Goal: Transaction & Acquisition: Purchase product/service

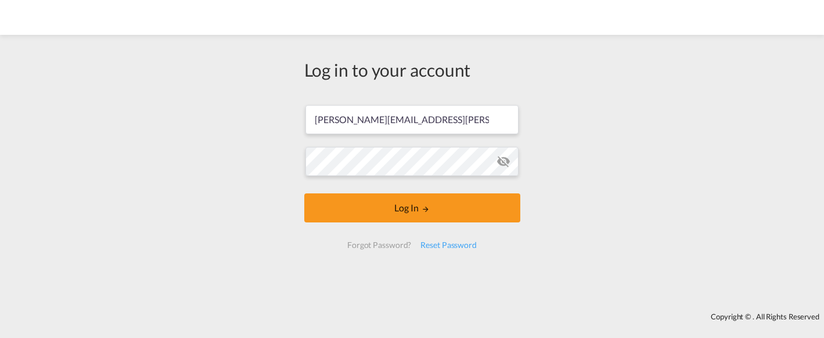
click at [377, 215] on form "[PERSON_NAME][EMAIL_ADDRESS][PERSON_NAME][DOMAIN_NAME] Password field is requir…" at bounding box center [412, 176] width 216 height 167
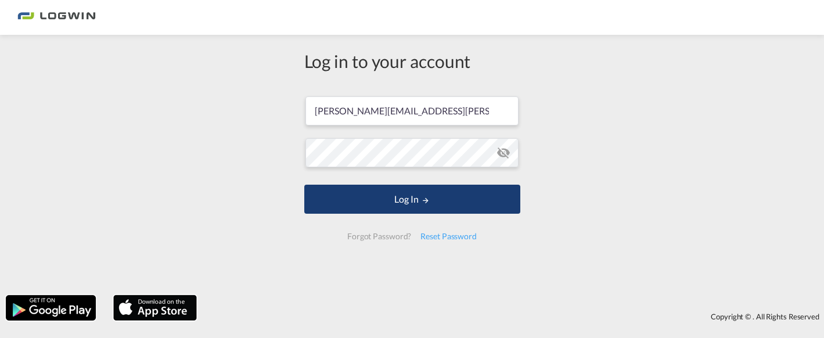
click at [426, 193] on button "Log In" at bounding box center [412, 199] width 216 height 29
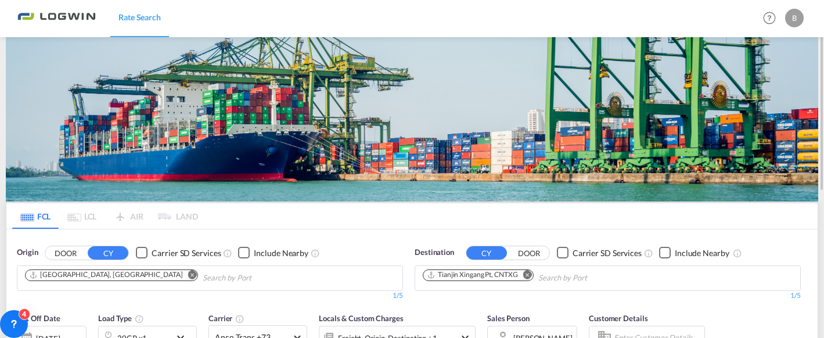
scroll to position [174, 0]
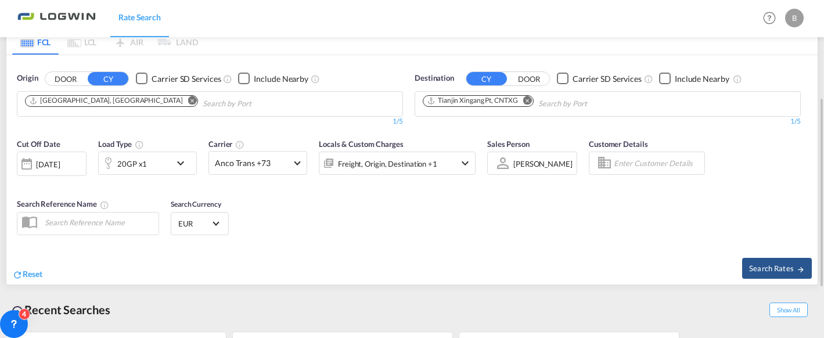
click at [530, 98] on md-icon "Remove" at bounding box center [527, 100] width 9 height 9
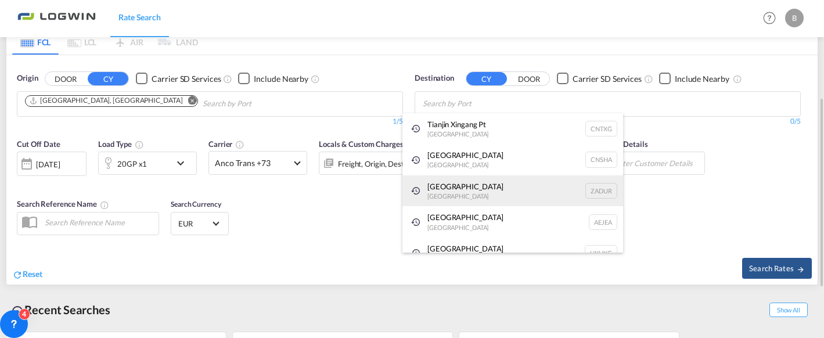
scroll to position [17, 0]
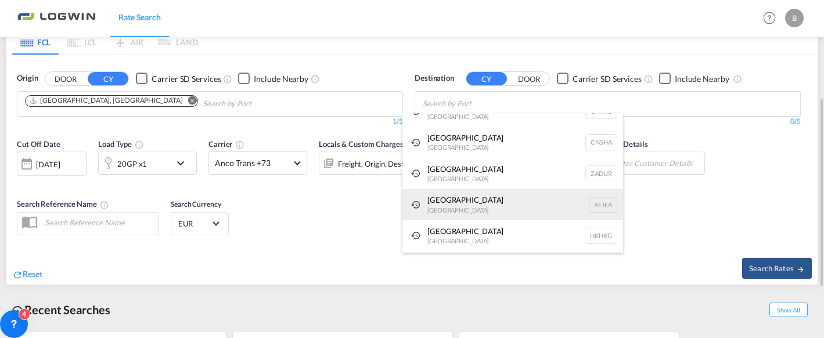
click at [474, 208] on div "[GEOGRAPHIC_DATA] [GEOGRAPHIC_DATA]" at bounding box center [512, 204] width 221 height 31
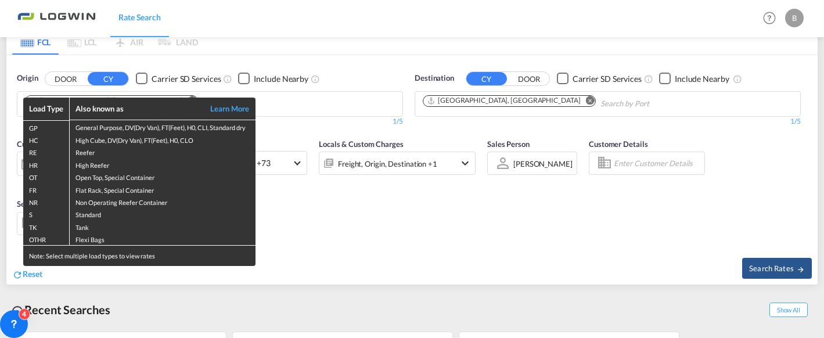
click at [382, 274] on div "Load Type Also known as Learn More GP General Purpose, DV(Dry Van), FT(Feet), H…" at bounding box center [412, 169] width 824 height 338
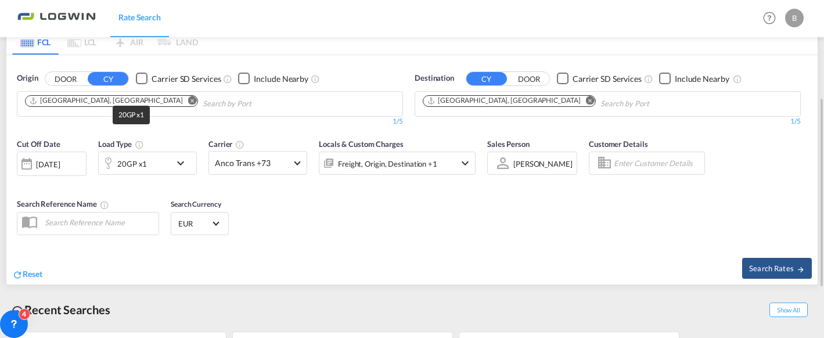
click at [141, 161] on div "20GP x1" at bounding box center [132, 164] width 30 height 16
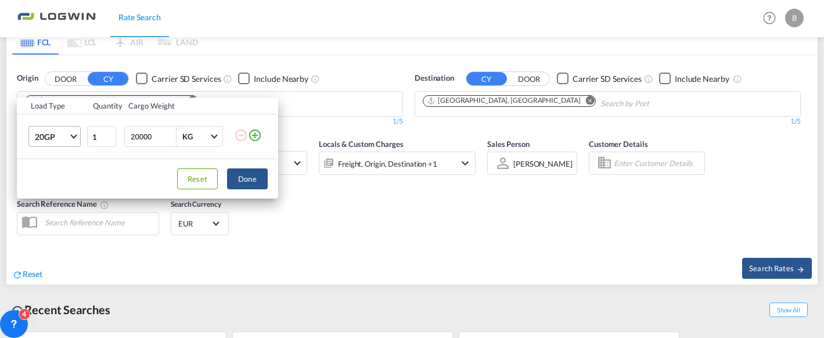
click at [74, 138] on md-select-value "20GP" at bounding box center [57, 137] width 46 height 20
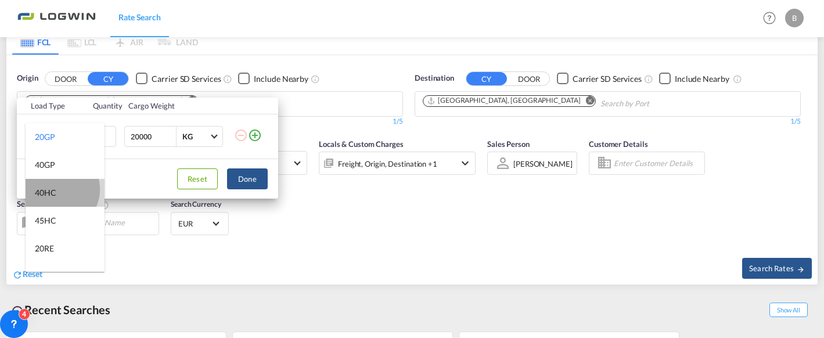
click at [59, 189] on md-option "40HC" at bounding box center [65, 193] width 79 height 28
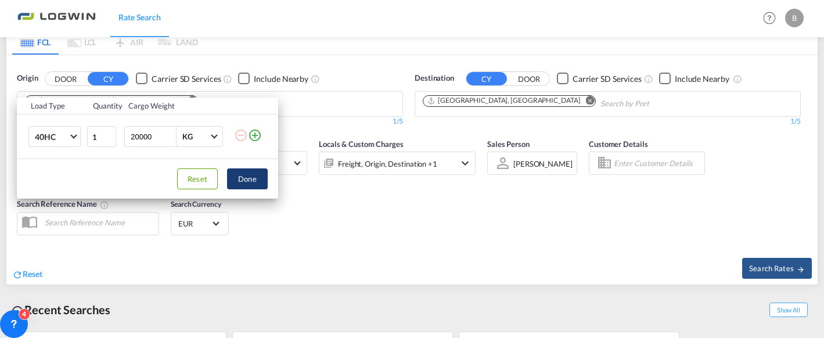
click at [251, 183] on button "Done" at bounding box center [247, 178] width 41 height 21
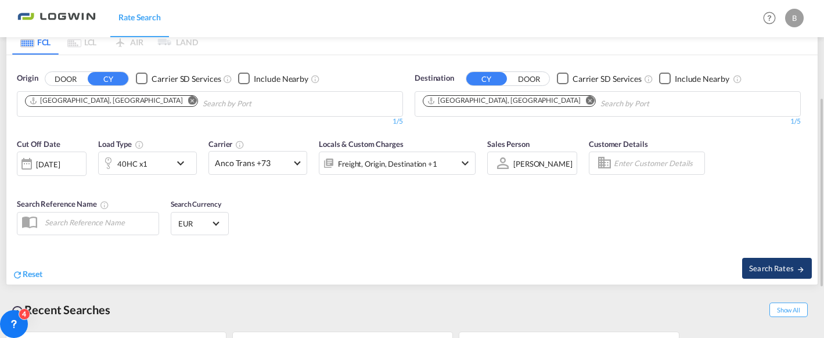
click at [790, 270] on span "Search Rates" at bounding box center [777, 268] width 56 height 9
type input "DEHAM to AEJEA / [DATE]"
